Goal: Transaction & Acquisition: Purchase product/service

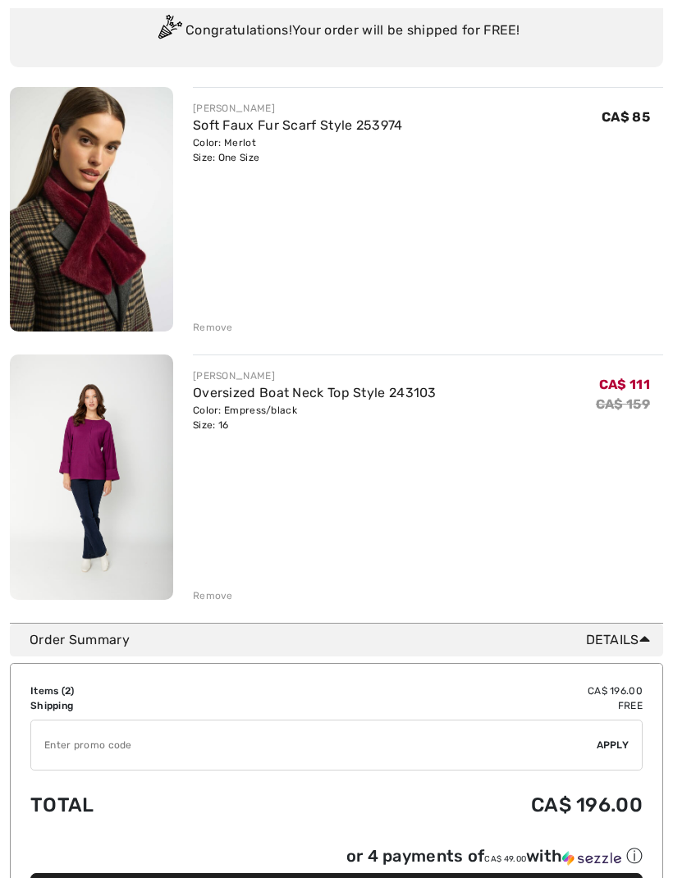
scroll to position [224, 0]
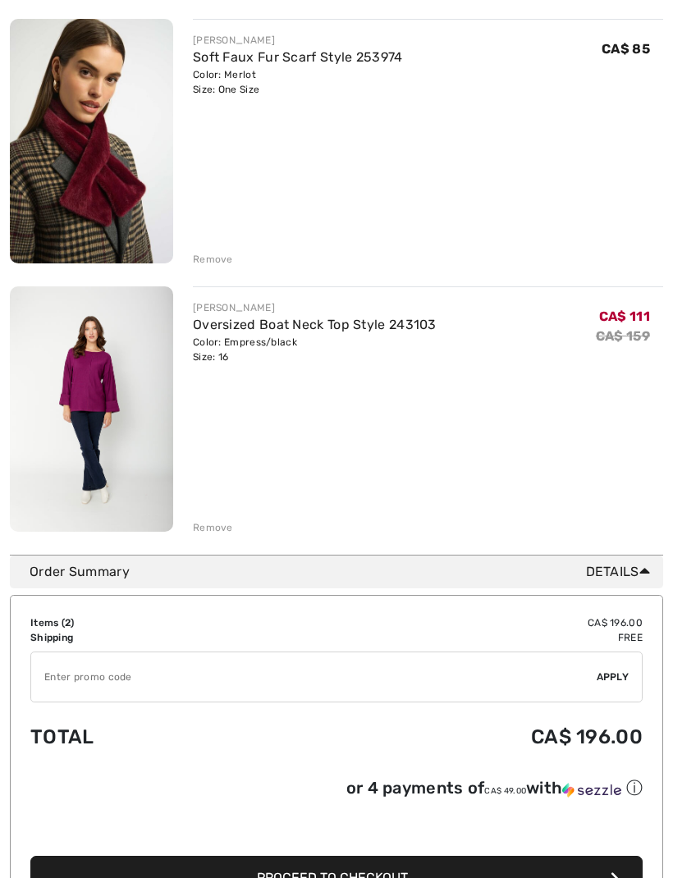
click at [221, 253] on div "Remove" at bounding box center [213, 259] width 40 height 15
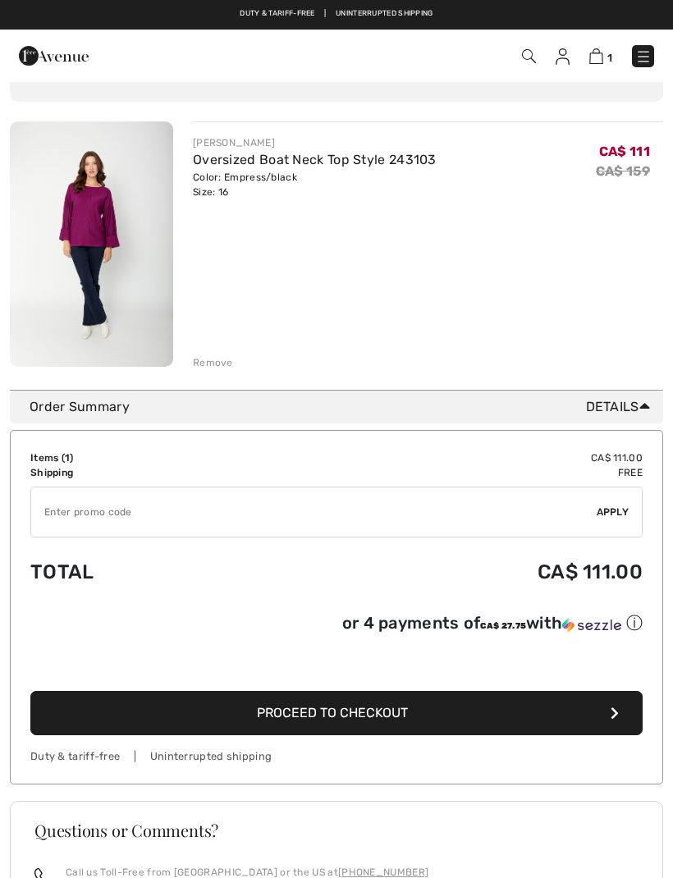
scroll to position [0, 0]
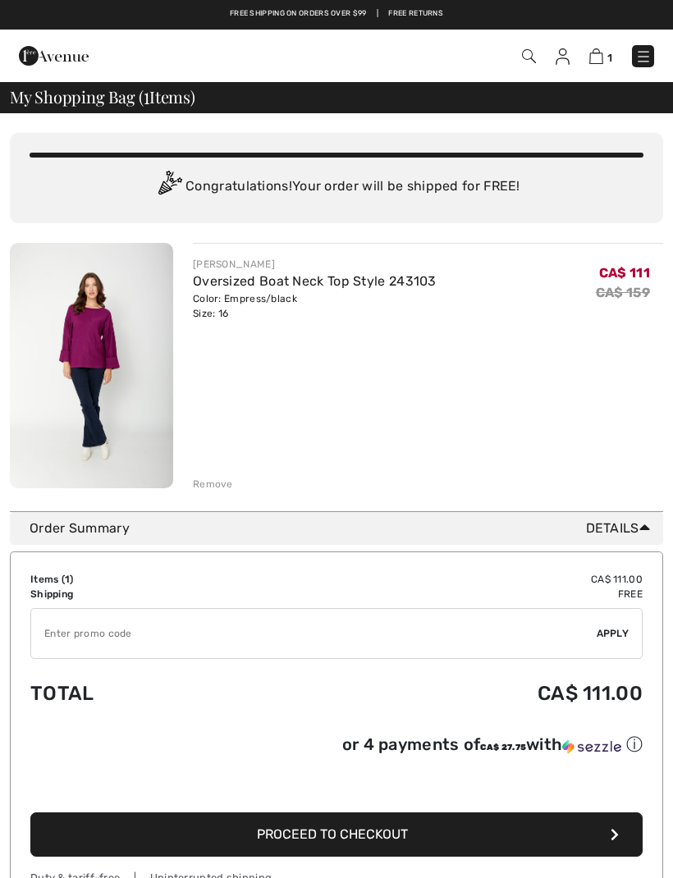
click at [522, 61] on img at bounding box center [529, 56] width 14 height 14
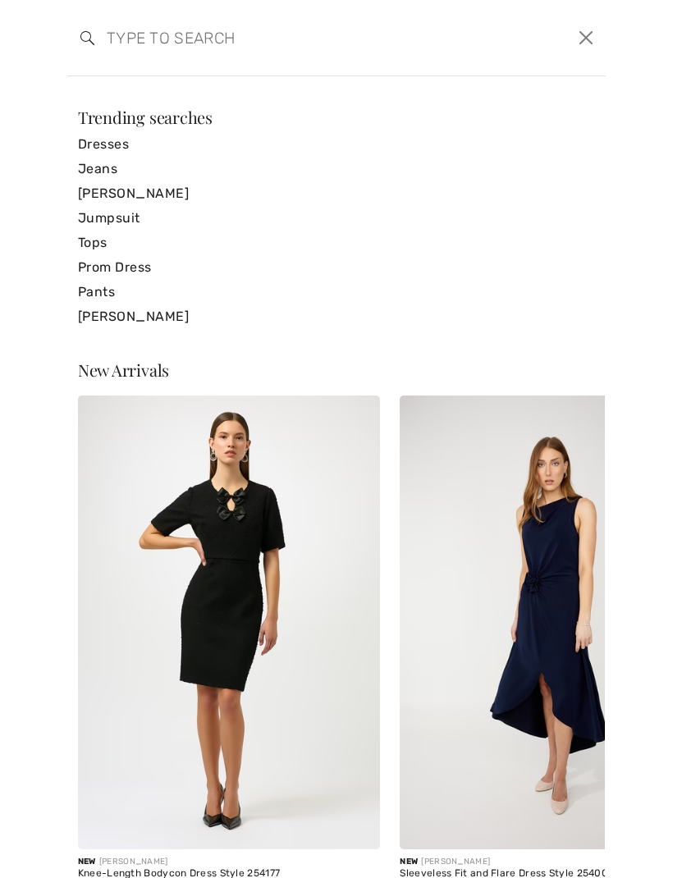
click at [136, 40] on input "search" at bounding box center [278, 37] width 369 height 49
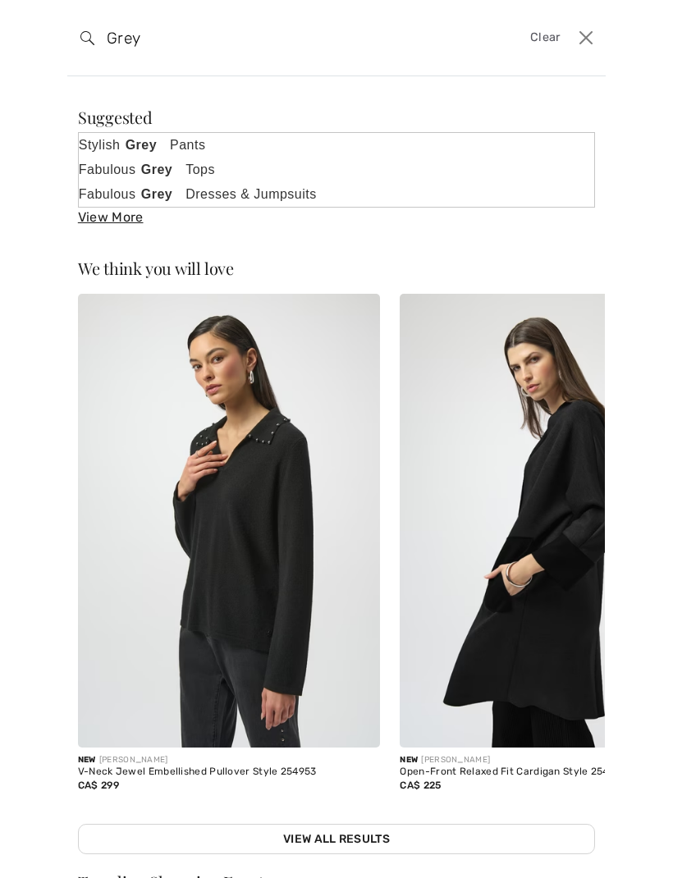
type input "Grey"
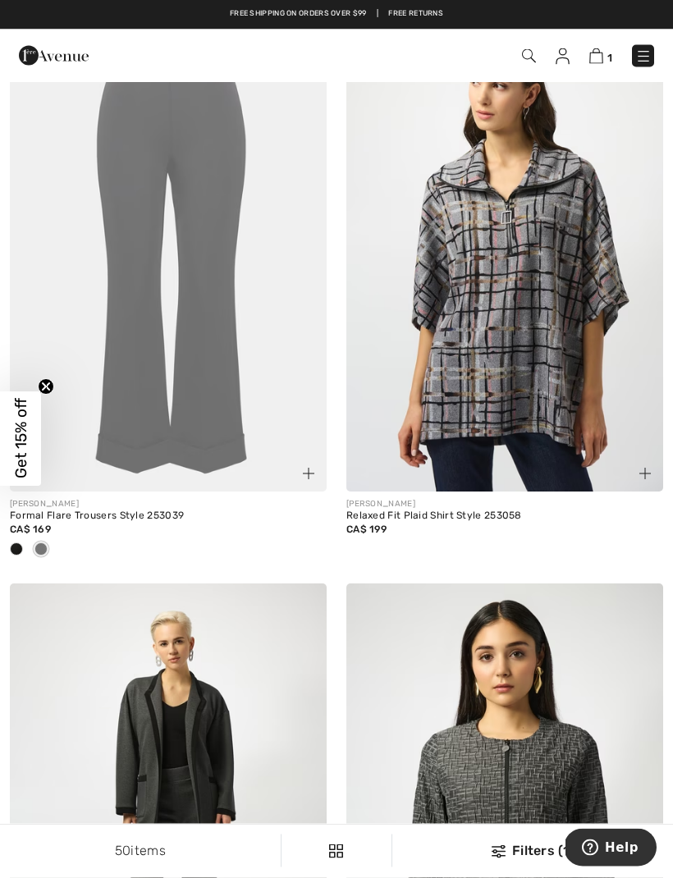
scroll to position [7721, 0]
click at [540, 406] on img at bounding box center [504, 253] width 317 height 475
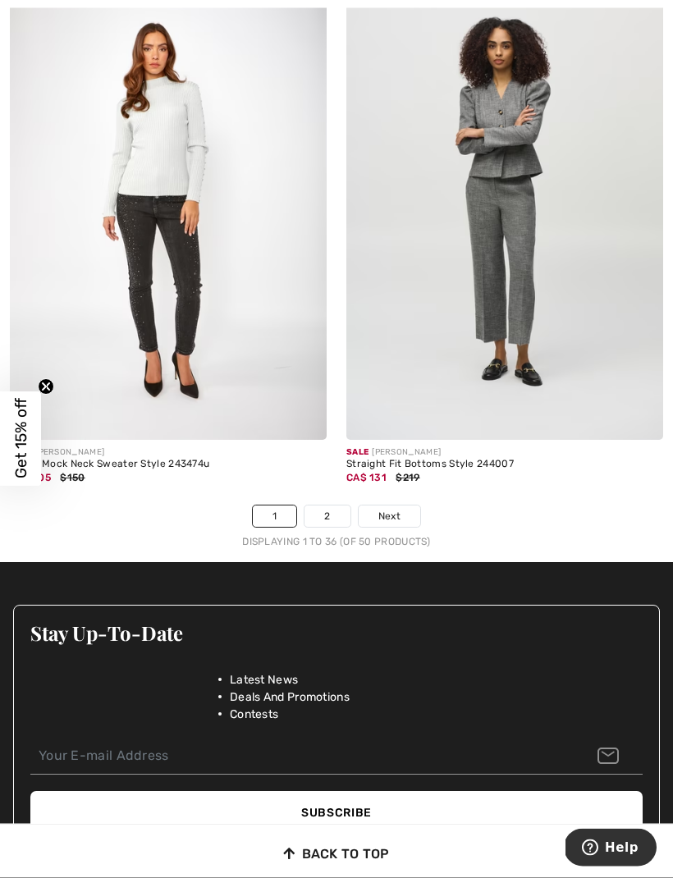
scroll to position [10014, 0]
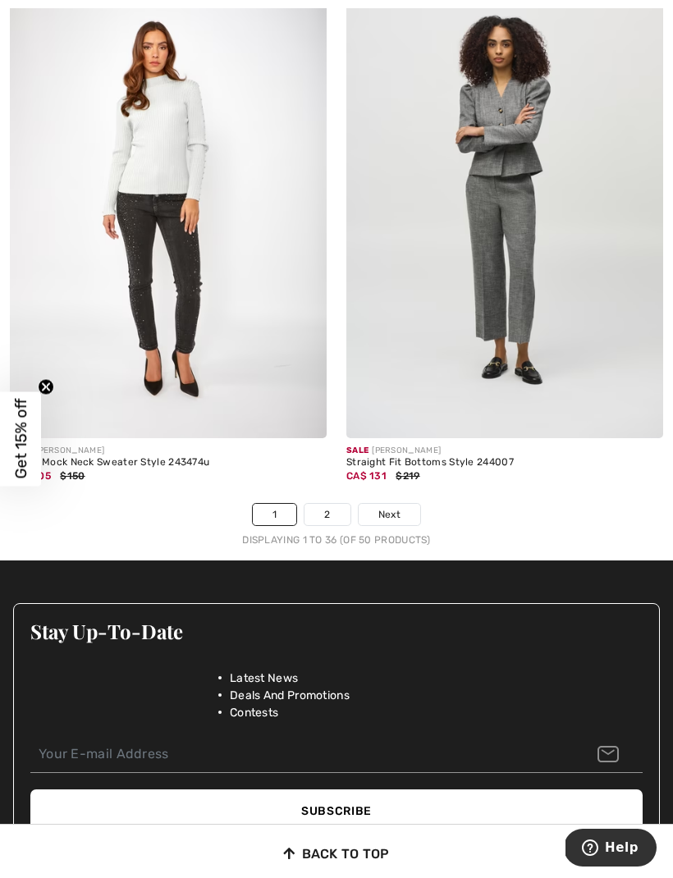
click at [331, 504] on link "2" at bounding box center [326, 514] width 45 height 21
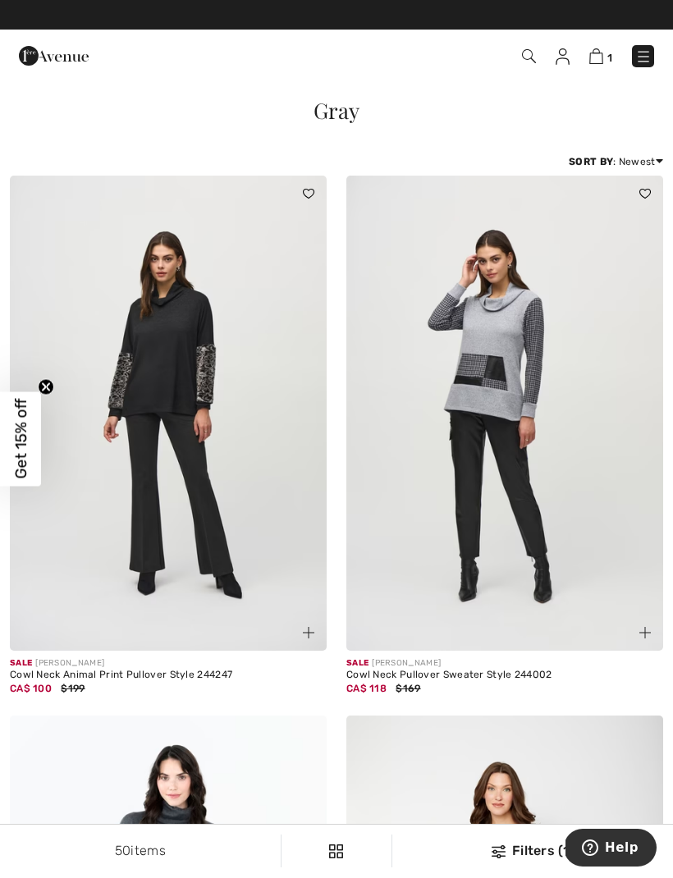
click at [80, 54] on img at bounding box center [54, 55] width 70 height 33
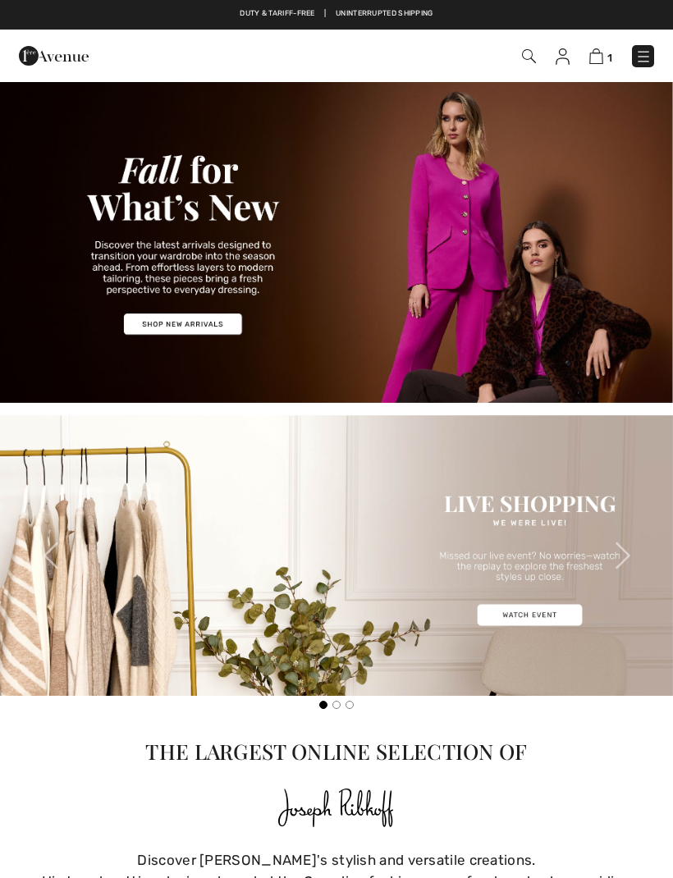
click at [74, 61] on img at bounding box center [54, 55] width 70 height 33
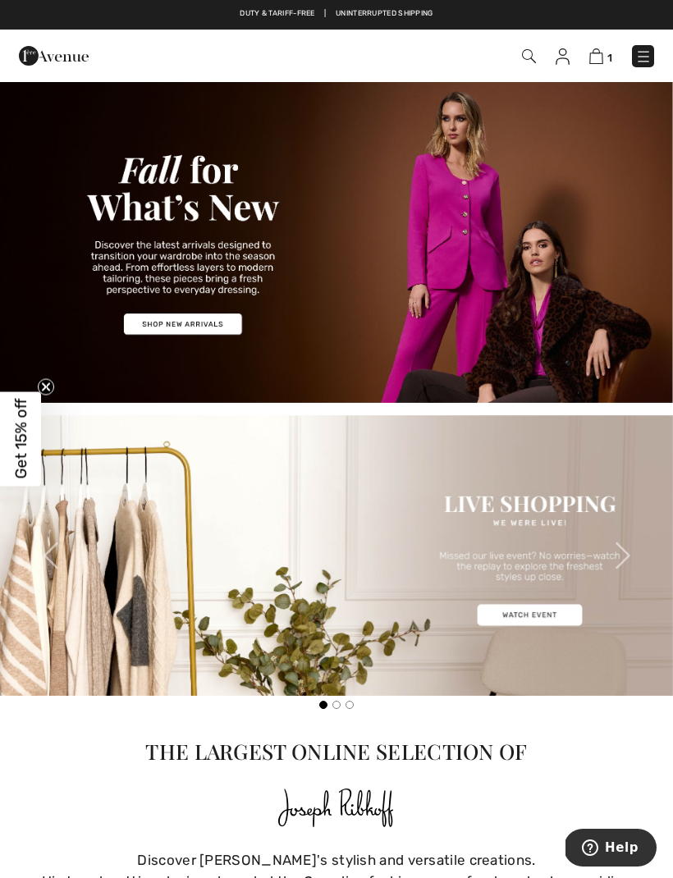
click at [534, 55] on img at bounding box center [529, 56] width 14 height 14
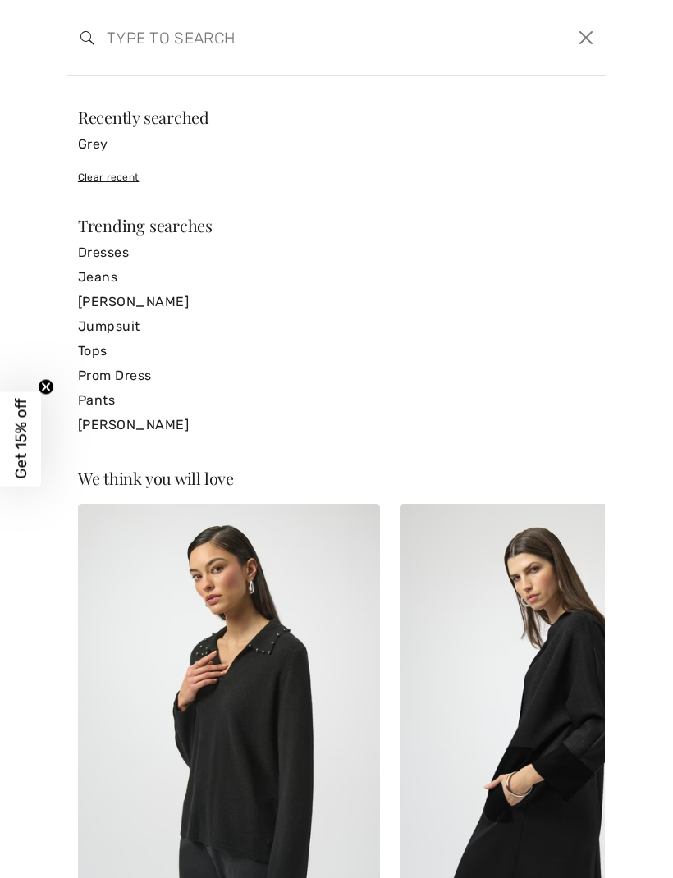
click at [116, 182] on div "Clear recent" at bounding box center [336, 177] width 517 height 15
click at [124, 177] on div "Clear recent" at bounding box center [336, 177] width 517 height 15
click at [594, 30] on button "Close" at bounding box center [585, 38] width 25 height 26
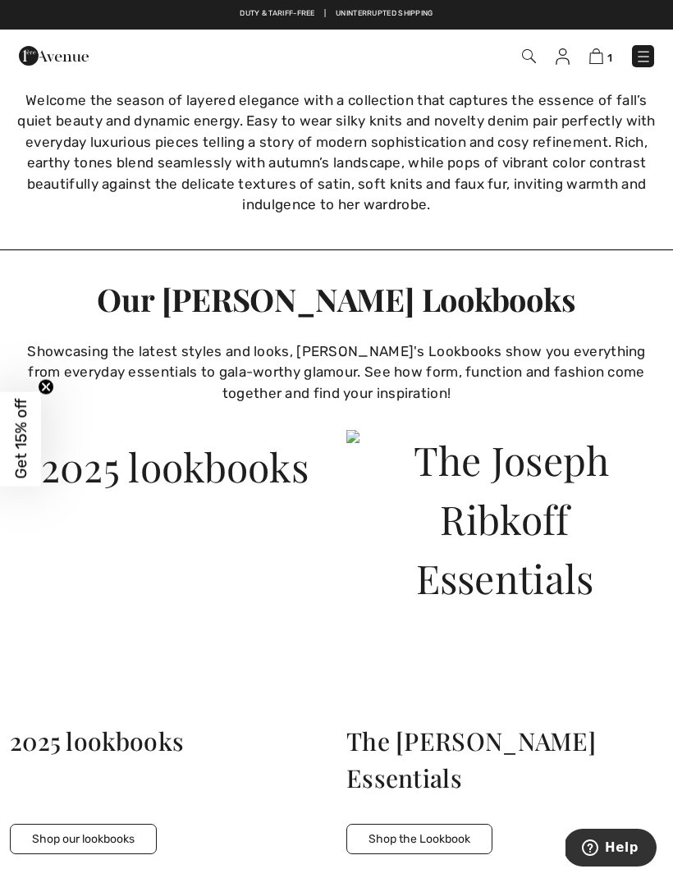
scroll to position [2516, 0]
